Goal: Task Accomplishment & Management: Complete application form

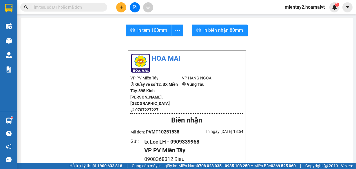
click at [119, 8] on button at bounding box center [121, 7] width 10 height 10
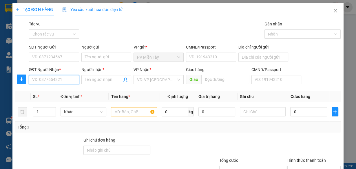
click at [65, 78] on input "SĐT Người Nhận *" at bounding box center [54, 79] width 50 height 9
type input "0922141234"
click at [95, 79] on input "Người nhận *" at bounding box center [103, 80] width 37 height 6
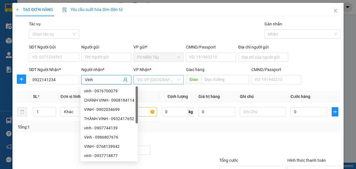
type input "Vinh"
click at [149, 76] on input "search" at bounding box center [156, 80] width 39 height 9
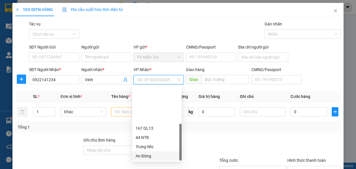
scroll to position [46, 0]
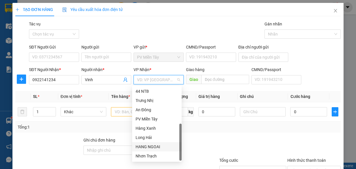
click at [155, 145] on div "HANG NGOAI" at bounding box center [157, 147] width 43 height 6
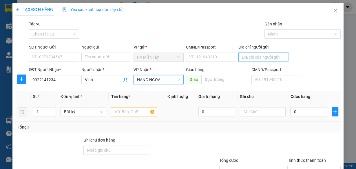
click at [264, 56] on input "Địa chỉ người gửi" at bounding box center [263, 57] width 50 height 9
click at [124, 115] on input "text" at bounding box center [134, 111] width 46 height 9
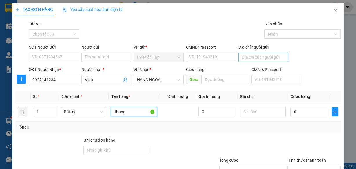
type input "thung"
click at [253, 58] on input "Địa chỉ người gửi" at bounding box center [263, 57] width 50 height 9
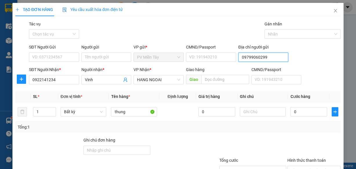
click at [243, 57] on input "09799060299" at bounding box center [263, 57] width 50 height 9
type input "0799060299"
click at [122, 54] on input "Người gửi" at bounding box center [106, 57] width 50 height 9
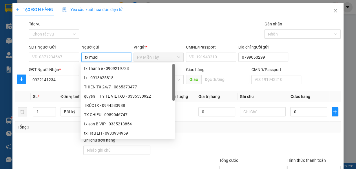
type input "tx muoi"
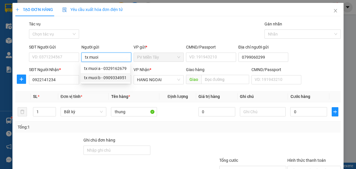
click at [109, 76] on div "tx muoi b - 0909334951" at bounding box center [105, 78] width 43 height 6
type input "0909334951"
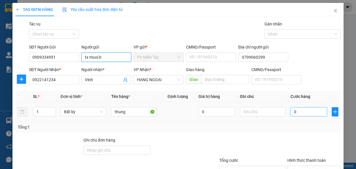
type input "tx muoi b"
click at [295, 110] on input "0" at bounding box center [308, 111] width 37 height 9
type input "5"
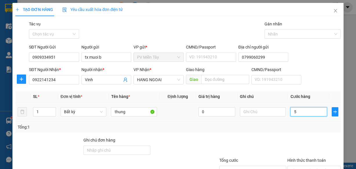
type input "50"
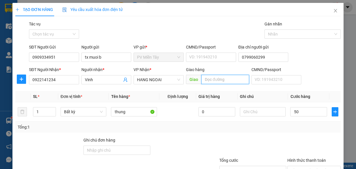
type input "50.000"
click at [213, 77] on input "text" at bounding box center [225, 79] width 48 height 9
click at [120, 60] on input "tx muoi b" at bounding box center [106, 57] width 50 height 9
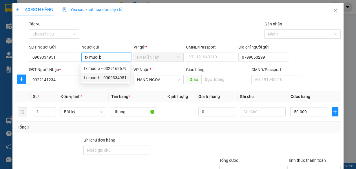
type input "tx muoi"
click at [109, 67] on div "tx muoi a - 0329162679" at bounding box center [105, 68] width 43 height 6
type input "0329162679"
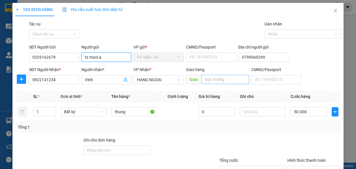
type input "tx muoi a"
click at [220, 80] on input "text" at bounding box center [225, 79] width 48 height 9
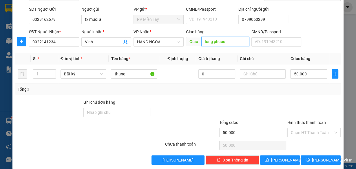
scroll to position [44, 0]
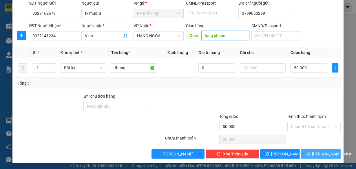
type input "long phuoc"
click at [314, 153] on span "[PERSON_NAME] và In" at bounding box center [332, 154] width 41 height 6
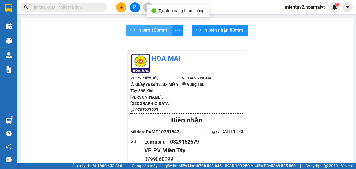
click at [147, 29] on span "In tem 100mm" at bounding box center [152, 30] width 30 height 7
